Goal: Task Accomplishment & Management: Manage account settings

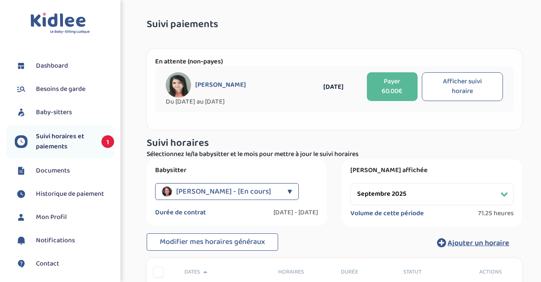
select select "septembre 2025"
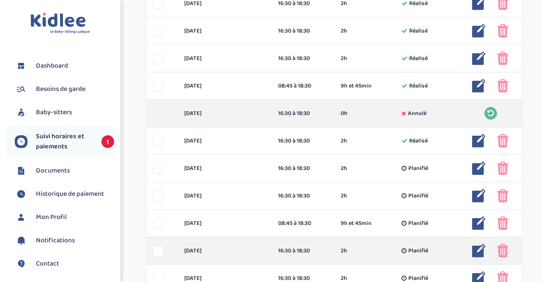
click at [478, 251] on img at bounding box center [479, 251] width 14 height 14
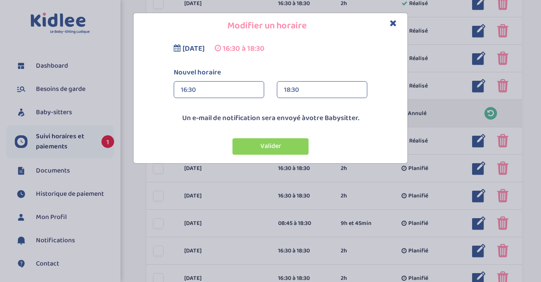
click at [320, 90] on div "18:30" at bounding box center [322, 90] width 76 height 17
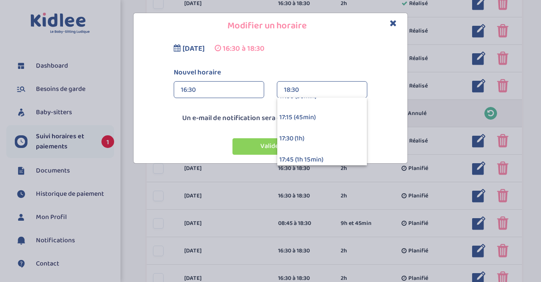
scroll to position [66, 0]
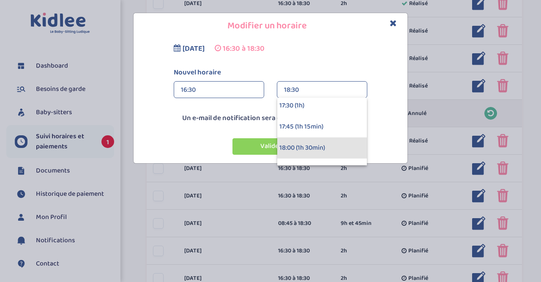
click at [342, 148] on div "18:00 (1h 30min)" at bounding box center [322, 147] width 90 height 21
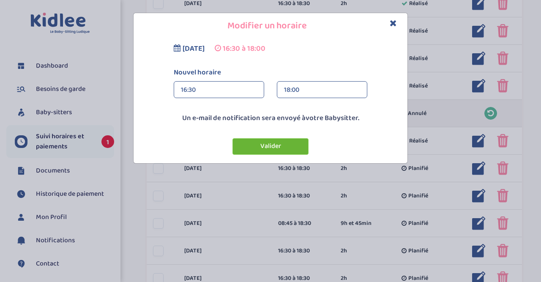
click at [280, 143] on button "Valider" at bounding box center [271, 146] width 76 height 16
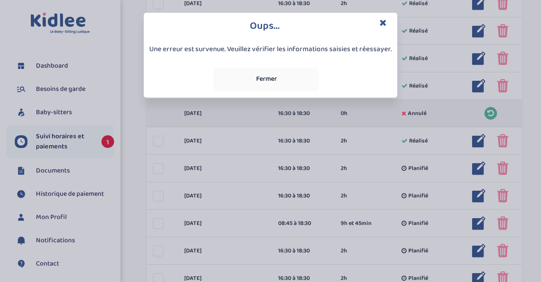
click at [279, 77] on button "Fermer" at bounding box center [266, 80] width 106 height 24
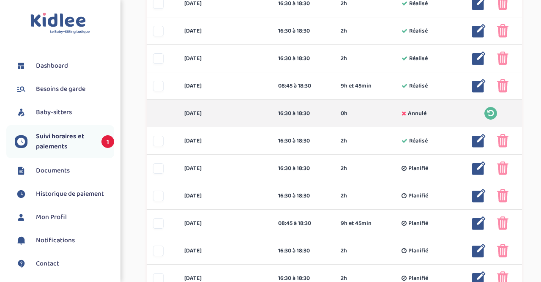
click at [73, 137] on span "Suivi horaires et paiements" at bounding box center [64, 141] width 57 height 20
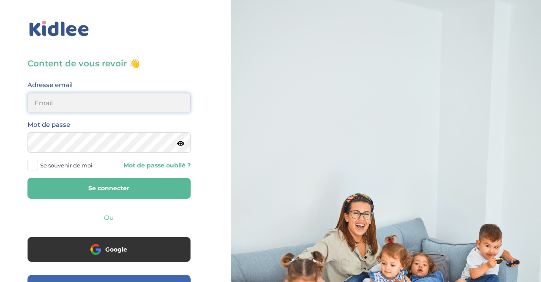
click at [80, 100] on input "email" at bounding box center [108, 103] width 163 height 20
type input "mlpetit22@gmail.com"
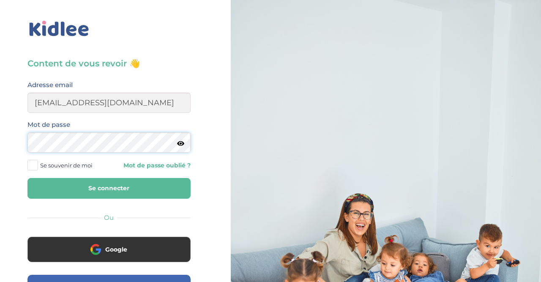
click at [27, 178] on button "Se connecter" at bounding box center [108, 188] width 163 height 21
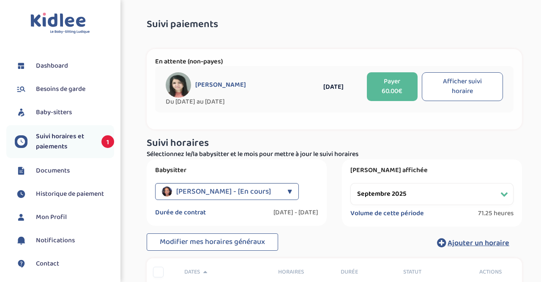
select select "septembre 2025"
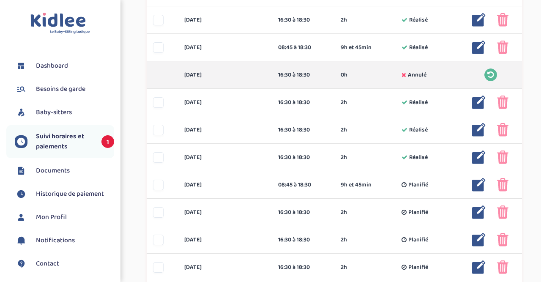
scroll to position [585, 0]
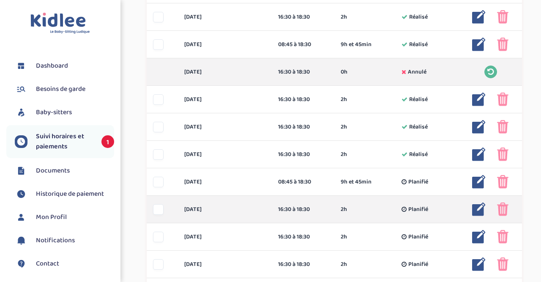
click at [480, 208] on img at bounding box center [479, 209] width 14 height 14
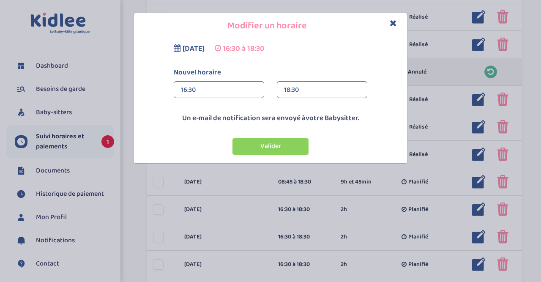
click at [347, 90] on div "18:30" at bounding box center [322, 90] width 76 height 17
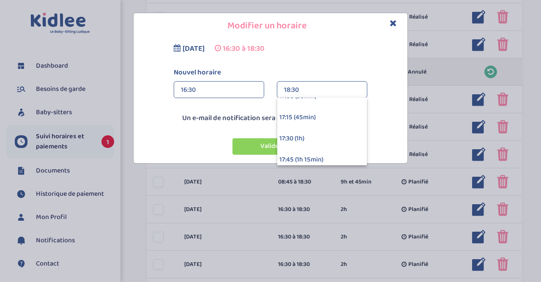
scroll to position [66, 0]
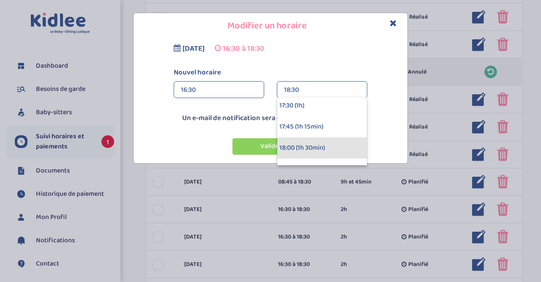
click at [339, 151] on div "18:00 (1h 30min)" at bounding box center [322, 147] width 90 height 21
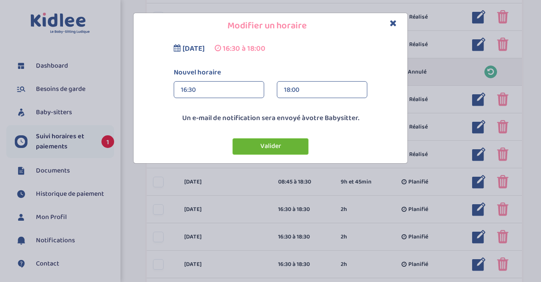
click at [296, 143] on button "Valider" at bounding box center [271, 146] width 76 height 16
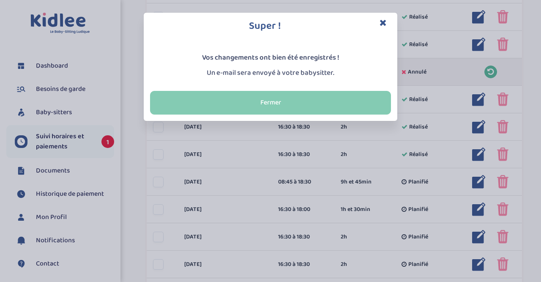
click at [289, 106] on button "Fermer" at bounding box center [270, 103] width 241 height 24
